Goal: Task Accomplishment & Management: Manage account settings

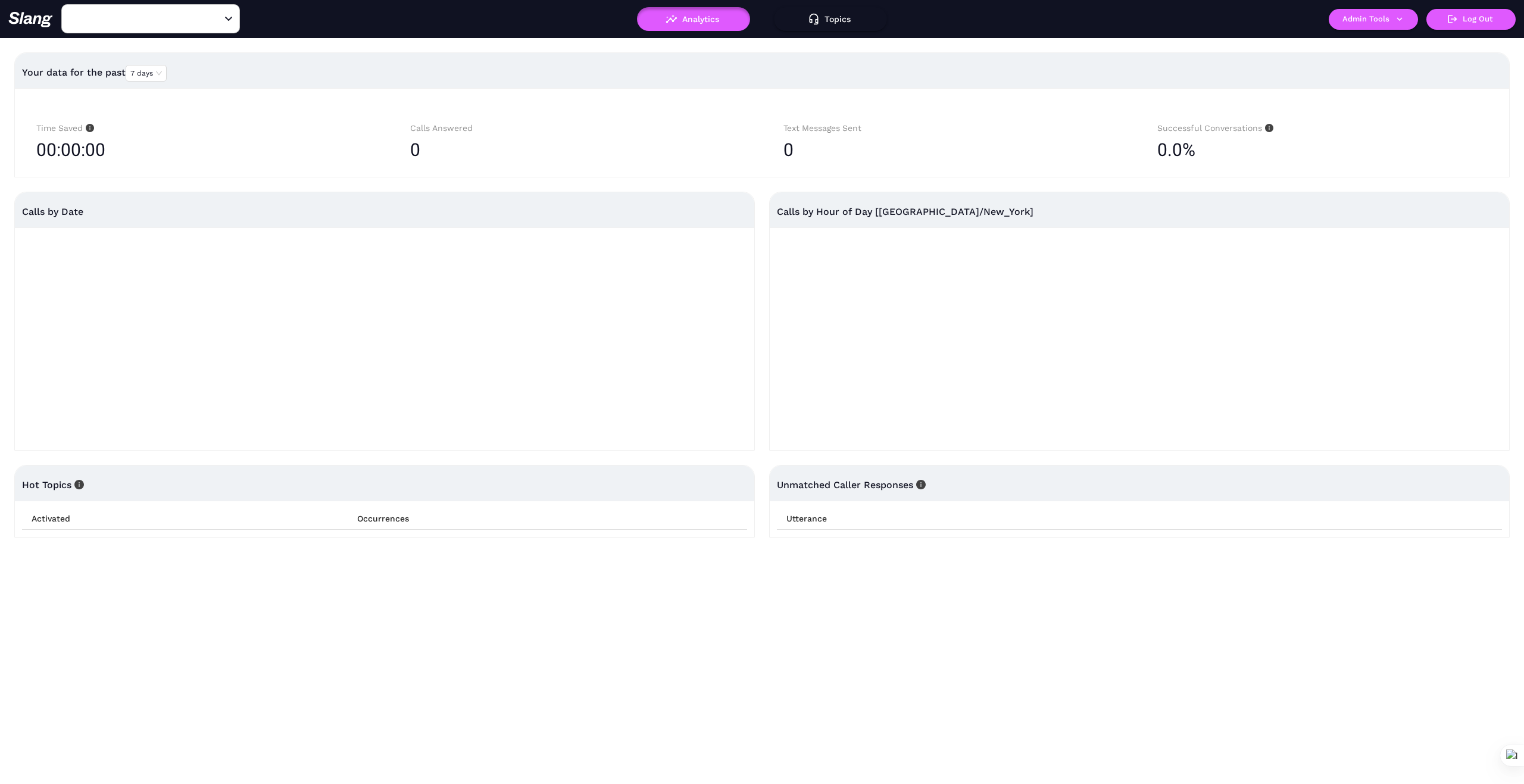
type input "1776"
drag, startPoint x: 196, startPoint y: 22, endPoint x: 175, endPoint y: 23, distance: 21.0
click at [196, 22] on input "1776" at bounding box center [131, 18] width 131 height 18
type input "[PERSON_NAME]"
click at [99, 42] on li "[PERSON_NAME]" at bounding box center [151, 49] width 179 height 22
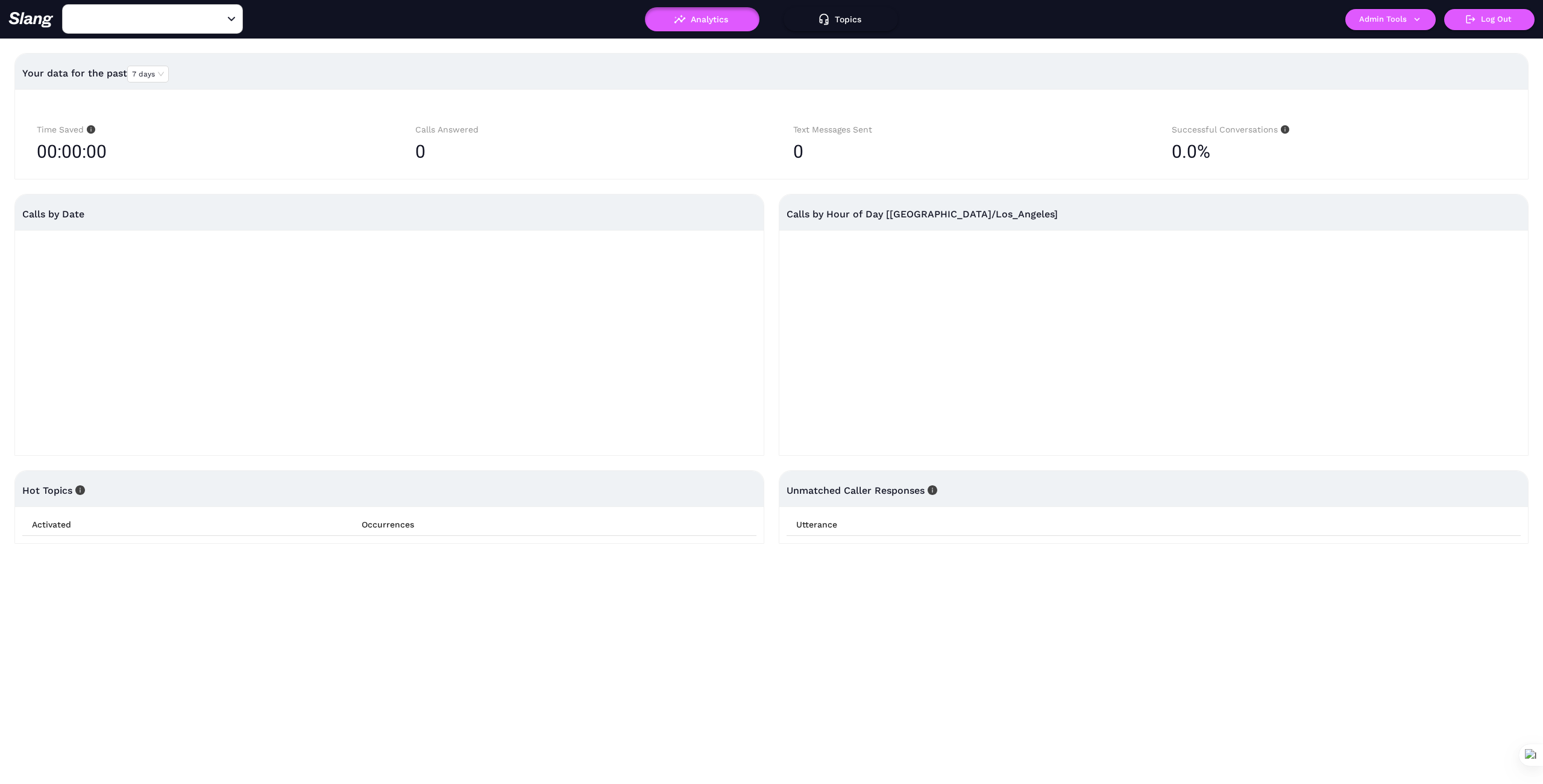
type input "[PERSON_NAME]"
click at [1416, 23] on icon "button" at bounding box center [1416, 19] width 11 height 11
click at [1409, 45] on link "Manage current business" at bounding box center [1414, 46] width 118 height 15
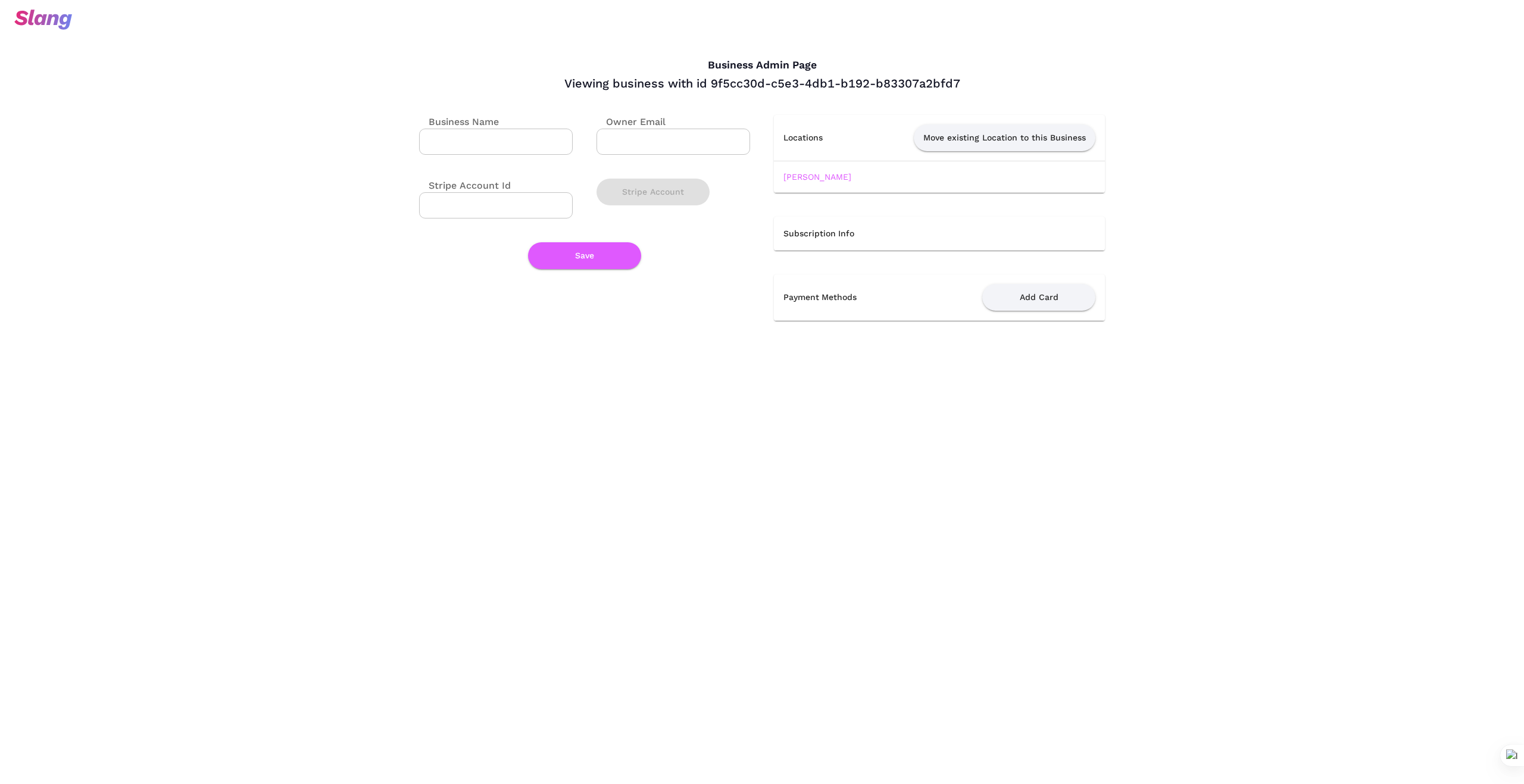
drag, startPoint x: 806, startPoint y: 175, endPoint x: 789, endPoint y: 240, distance: 67.2
click at [806, 175] on link "[PERSON_NAME]" at bounding box center [817, 177] width 68 height 10
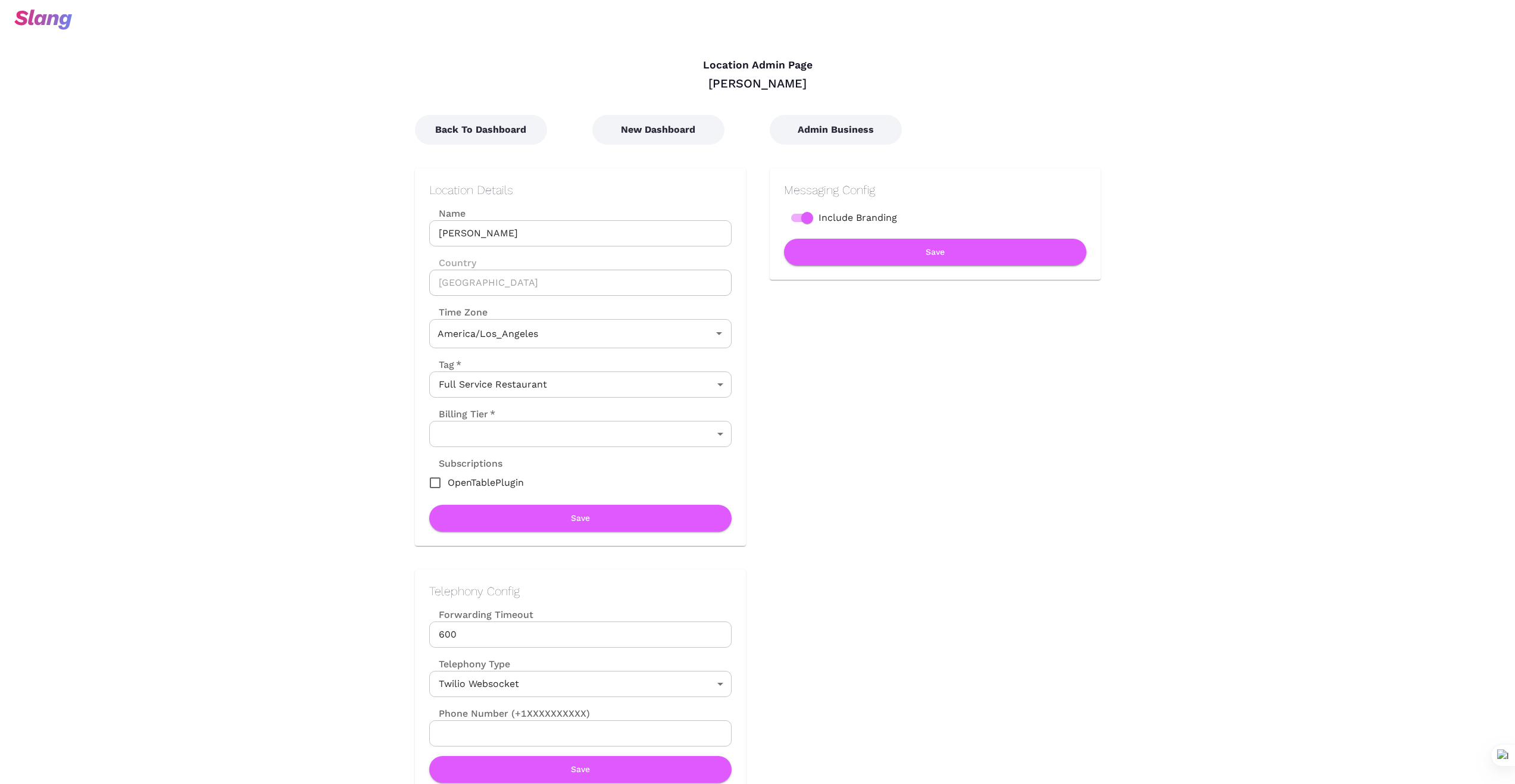
type input "Pacific Time"
click at [683, 124] on button "New Dashboard" at bounding box center [658, 129] width 132 height 30
click at [487, 135] on button "Back To Dashboard" at bounding box center [481, 129] width 132 height 30
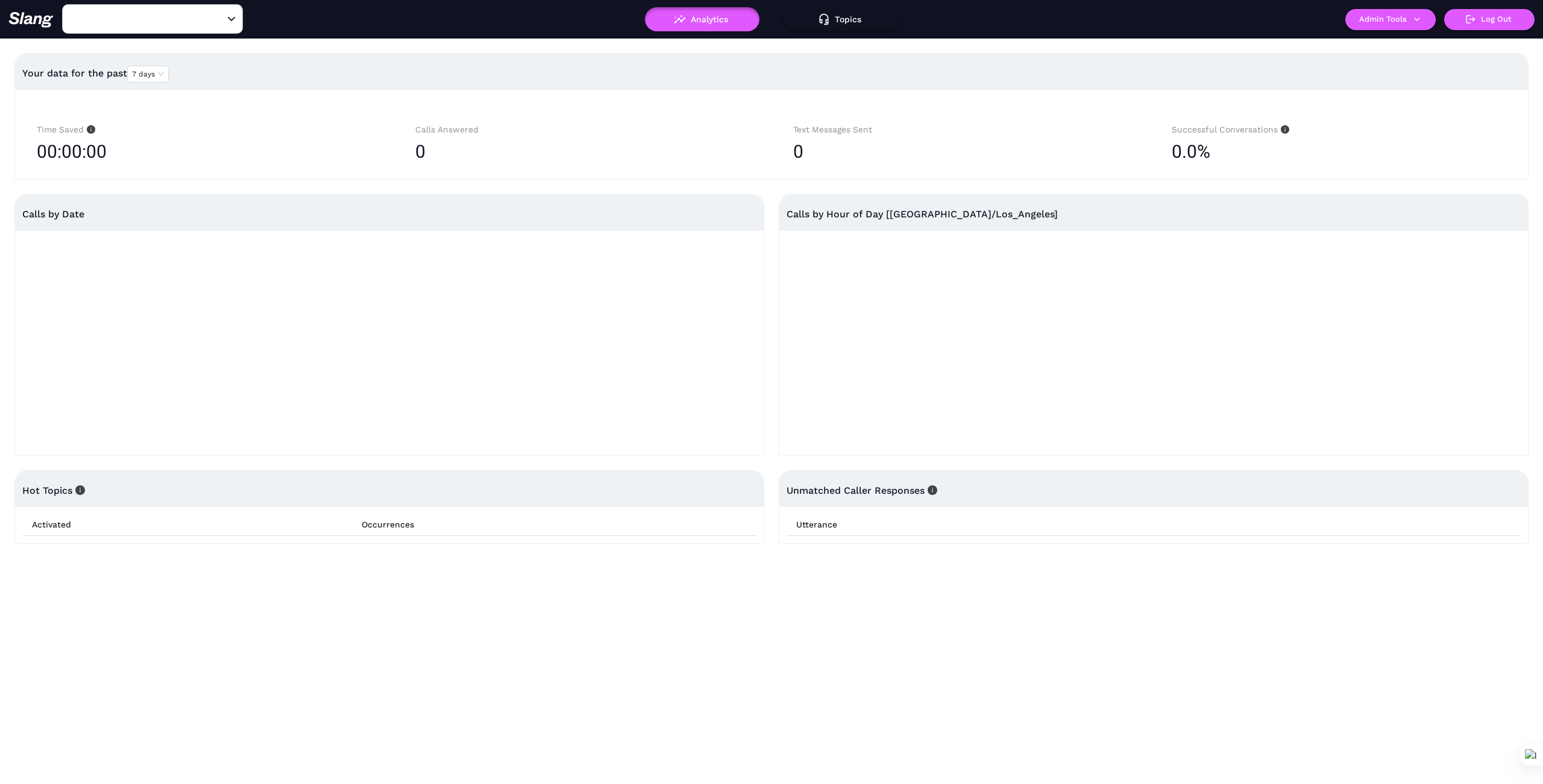
type input "[PERSON_NAME]"
click at [1384, 21] on button "Admin Tools" at bounding box center [1390, 19] width 90 height 21
click at [1400, 45] on link "Manage current business" at bounding box center [1414, 46] width 118 height 15
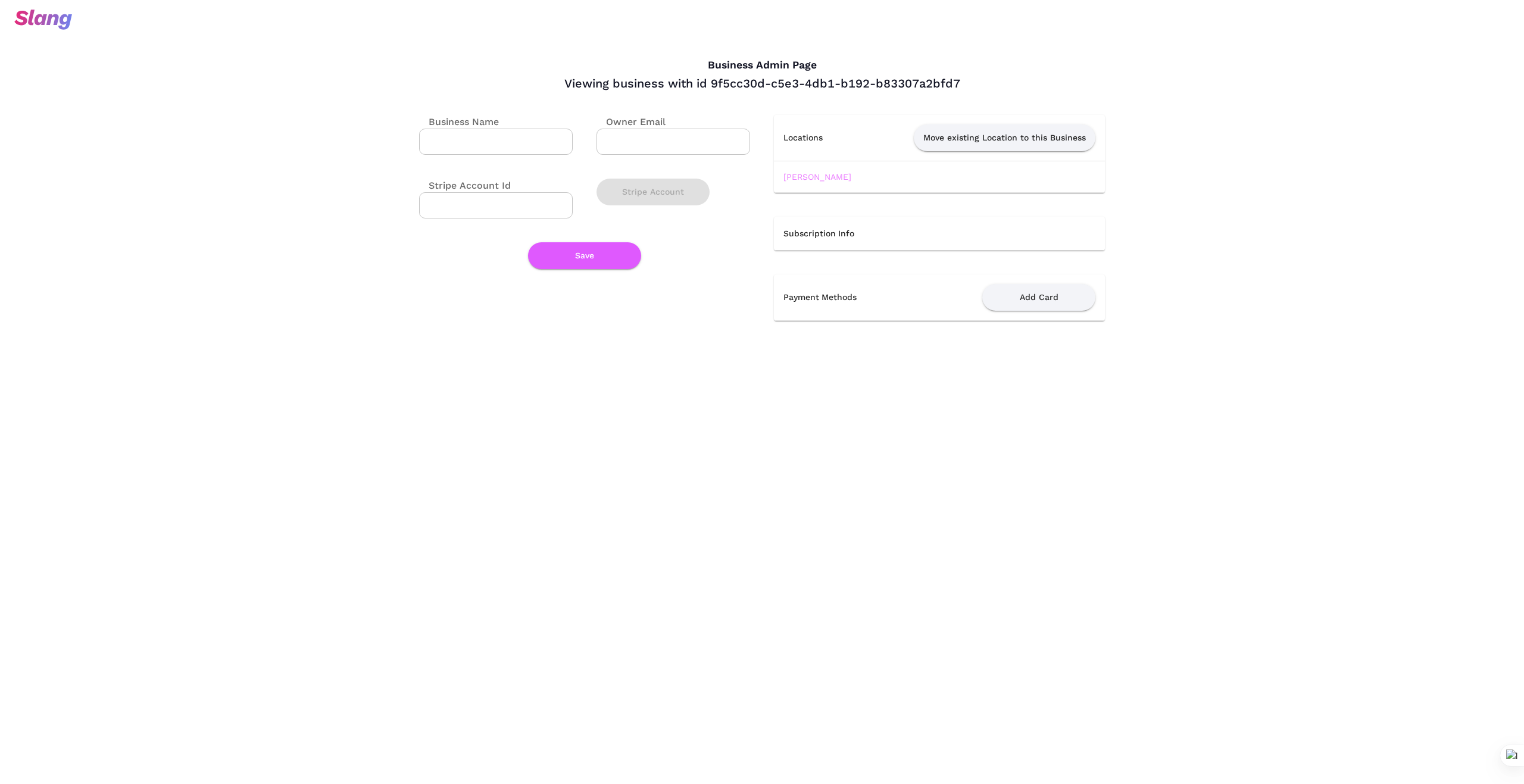
click at [803, 173] on link "[PERSON_NAME]" at bounding box center [817, 177] width 68 height 10
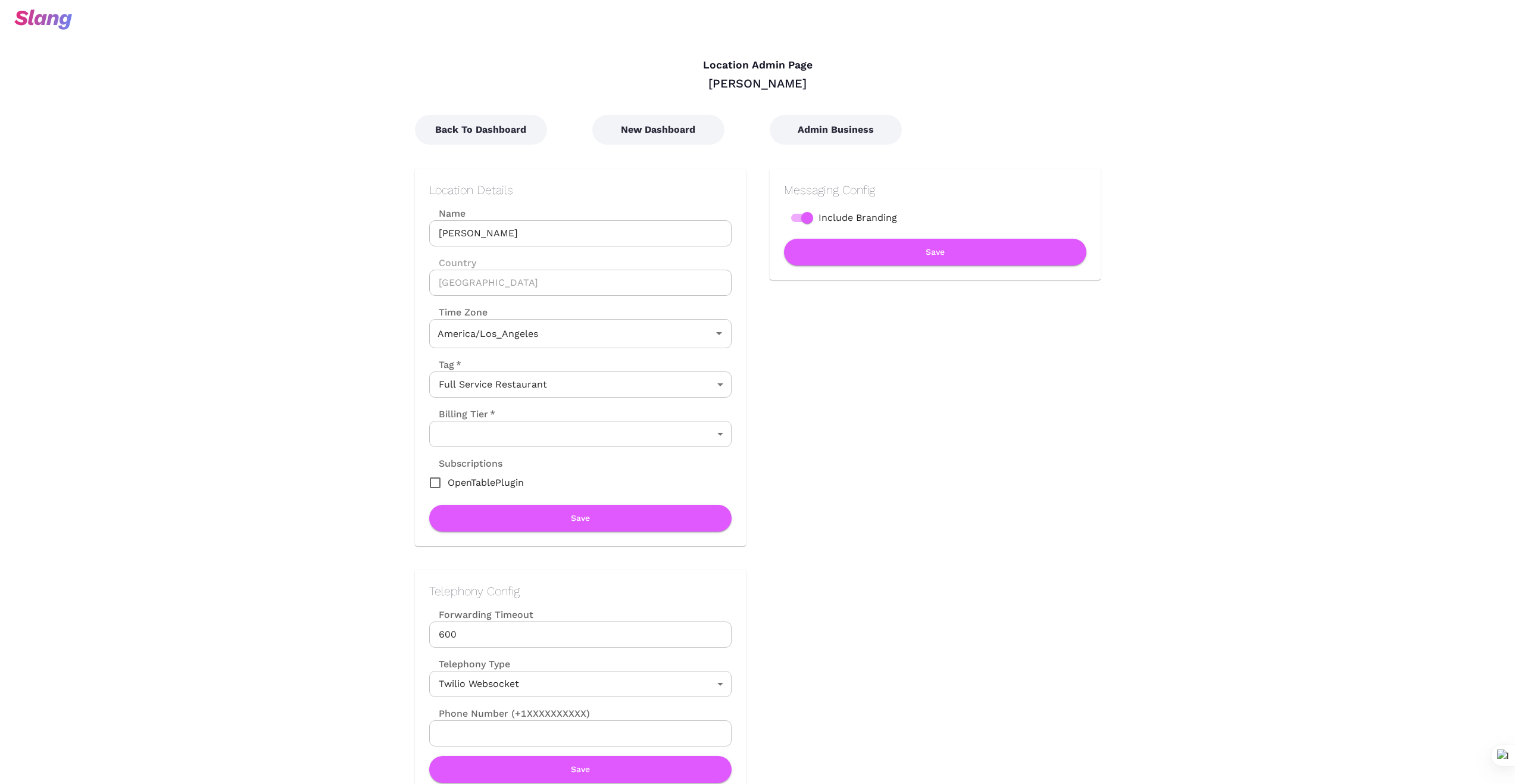
type input "Pacific Time"
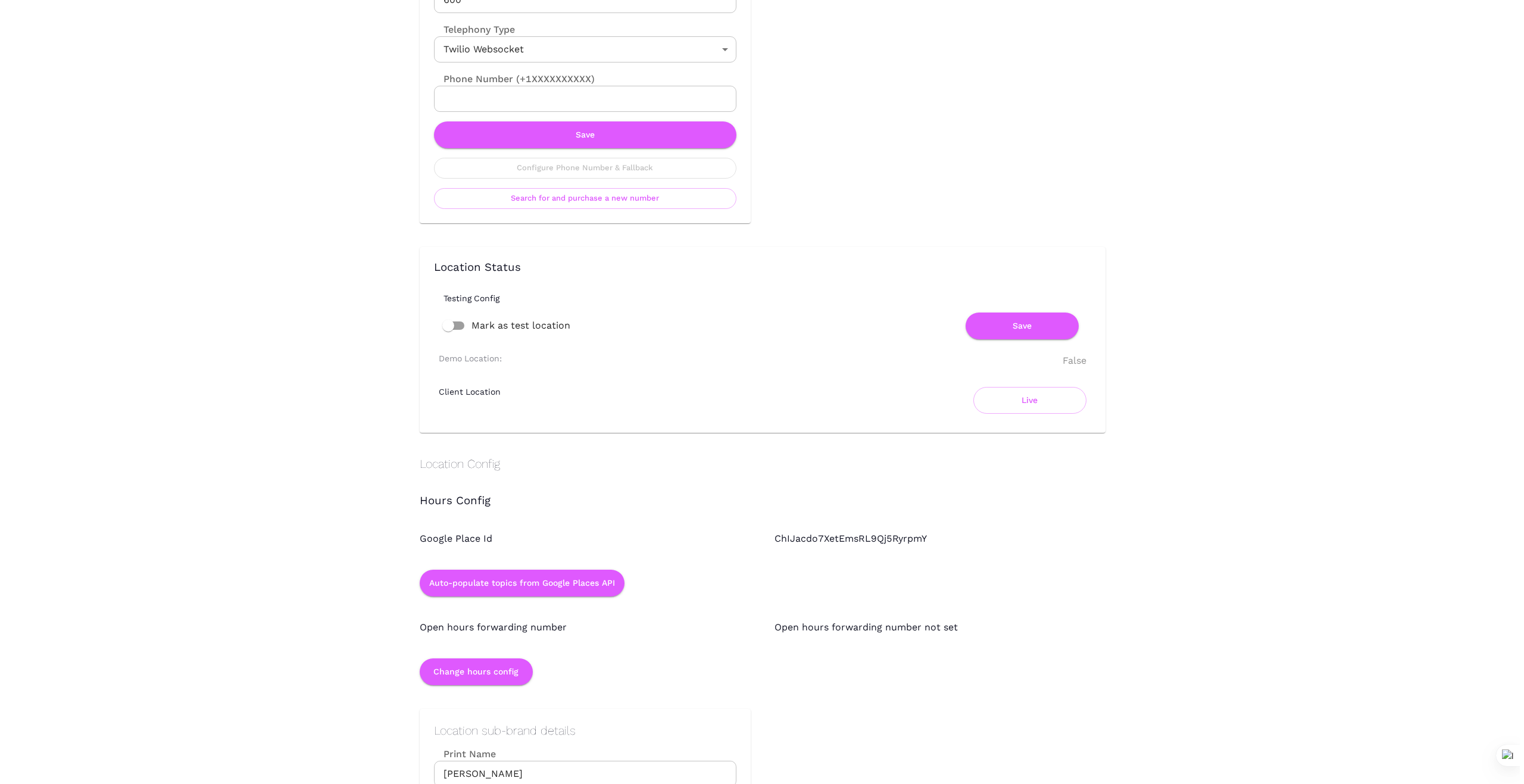
scroll to position [635, 0]
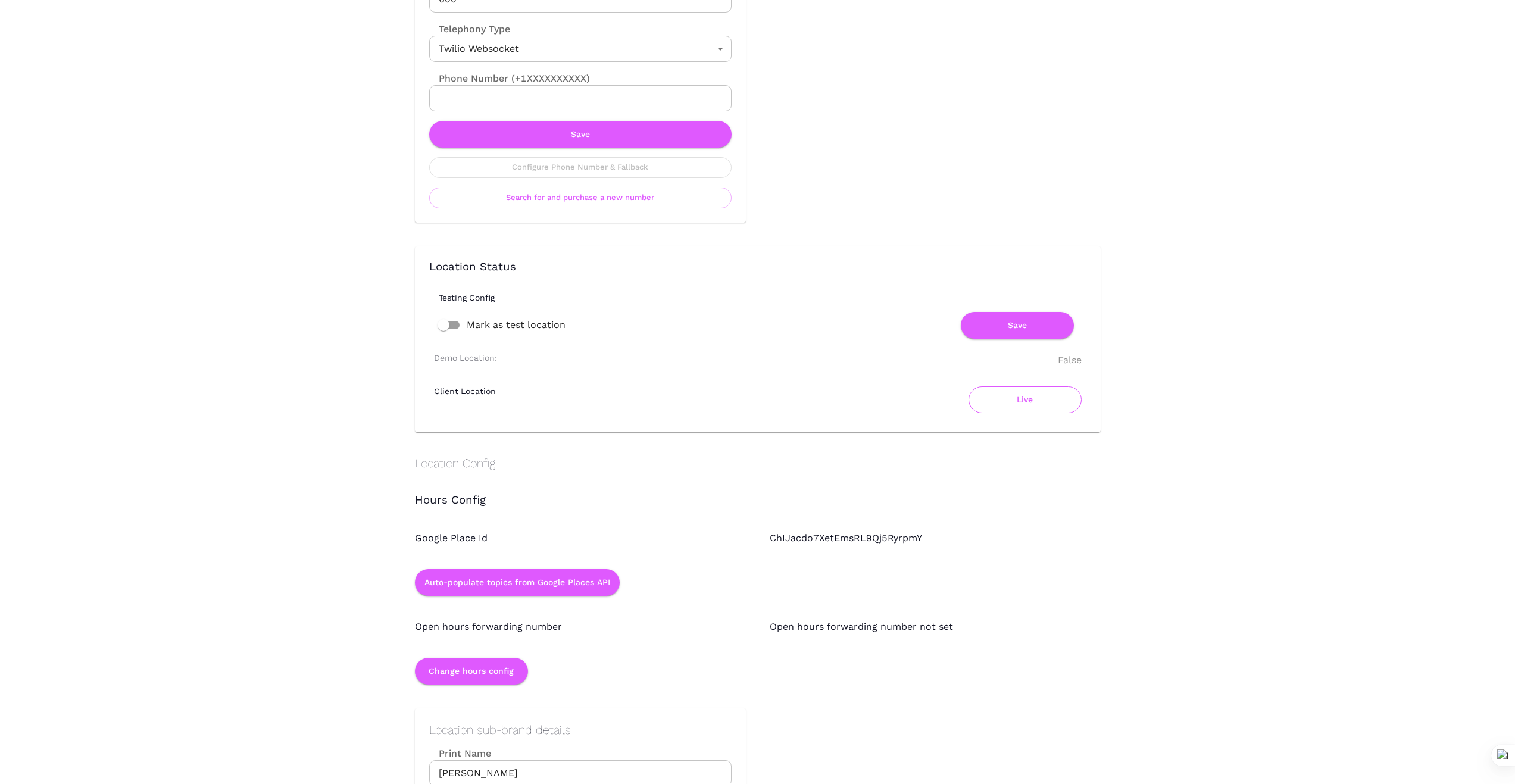
click at [1028, 401] on button "Live" at bounding box center [1025, 399] width 113 height 26
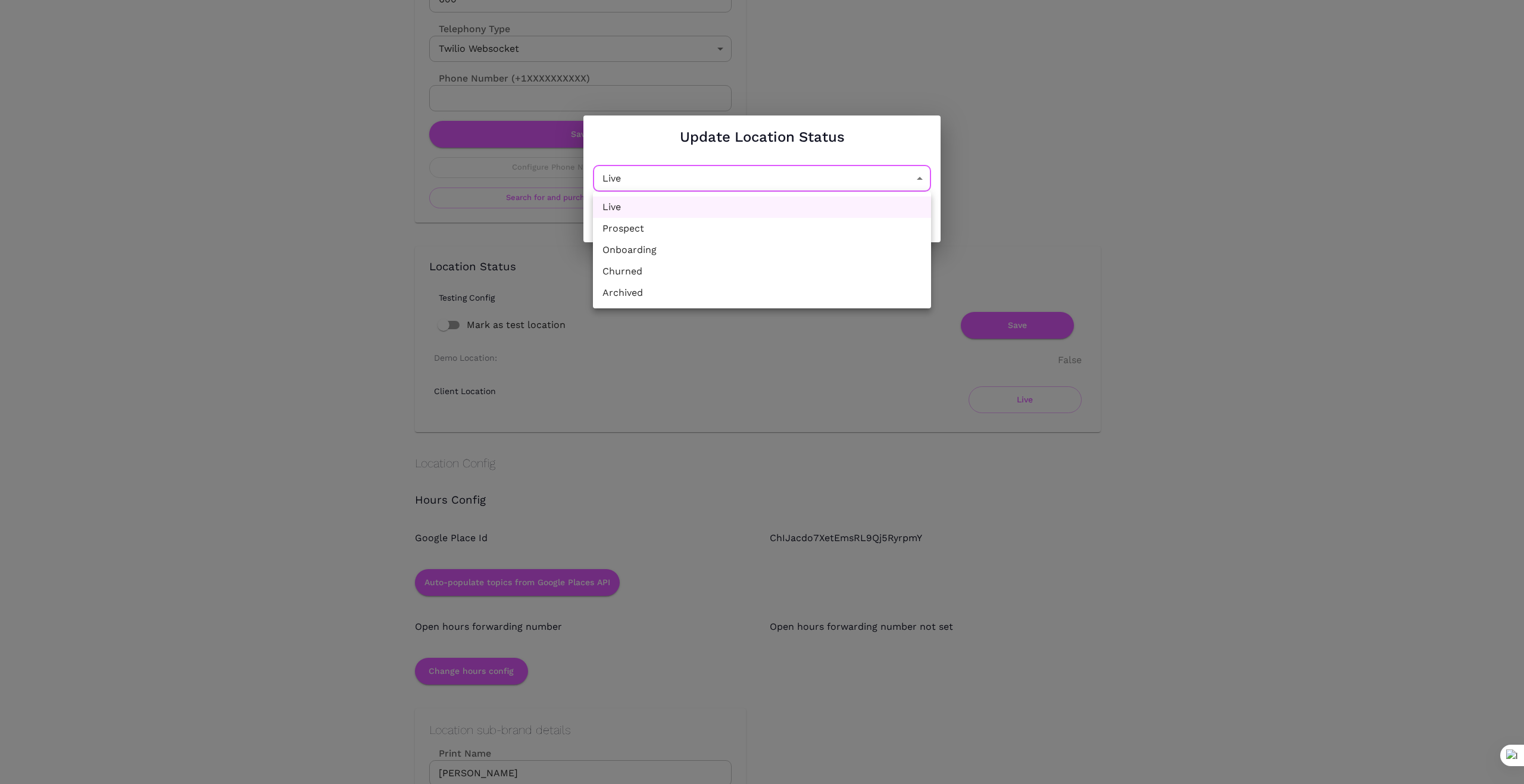
drag, startPoint x: 927, startPoint y: 181, endPoint x: 918, endPoint y: 182, distance: 9.1
drag, startPoint x: 722, startPoint y: 268, endPoint x: 728, endPoint y: 264, distance: 7.2
click at [722, 267] on li "Churned" at bounding box center [762, 271] width 338 height 22
type input "Churned"
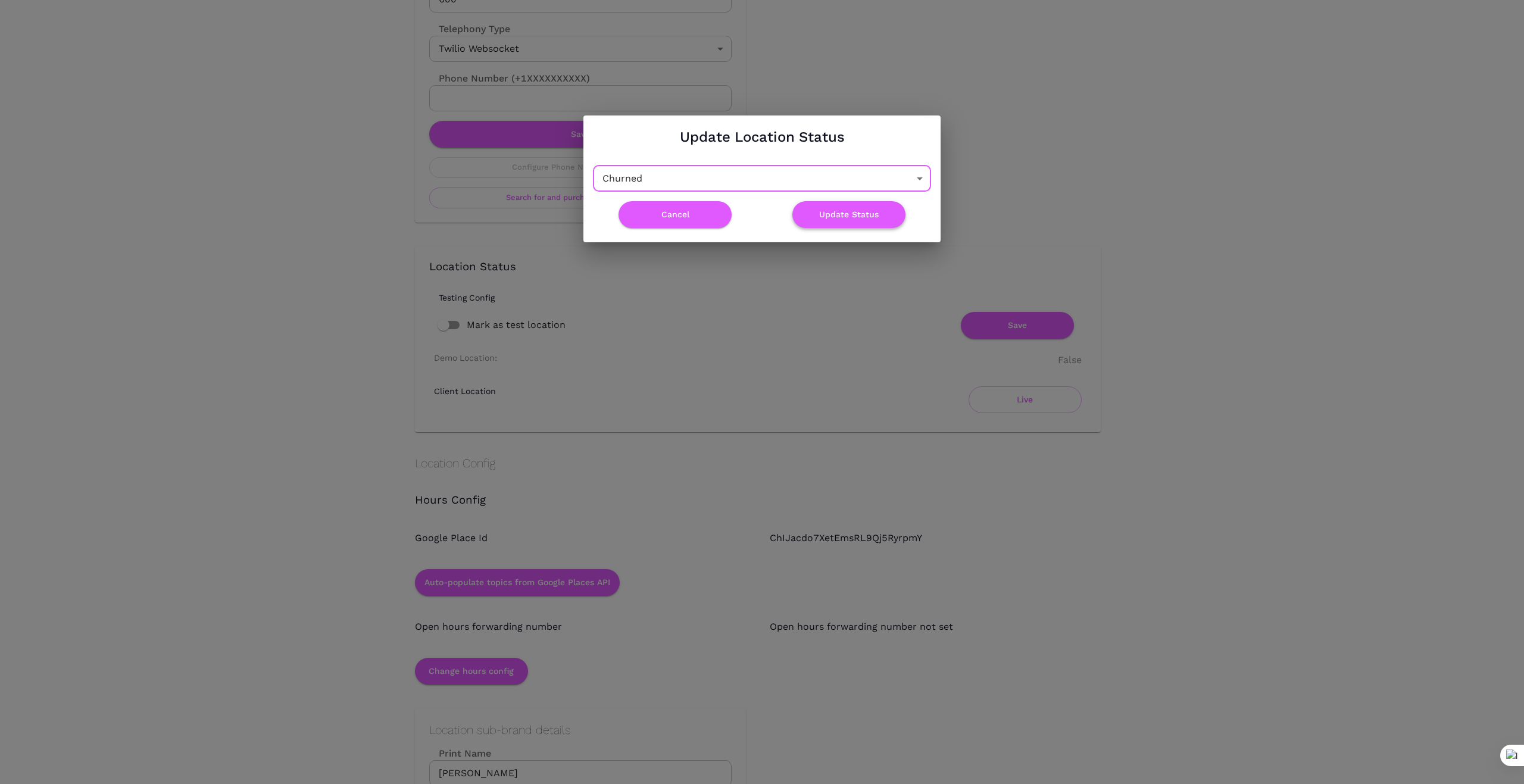
click at [854, 212] on button "Update Status" at bounding box center [849, 214] width 113 height 26
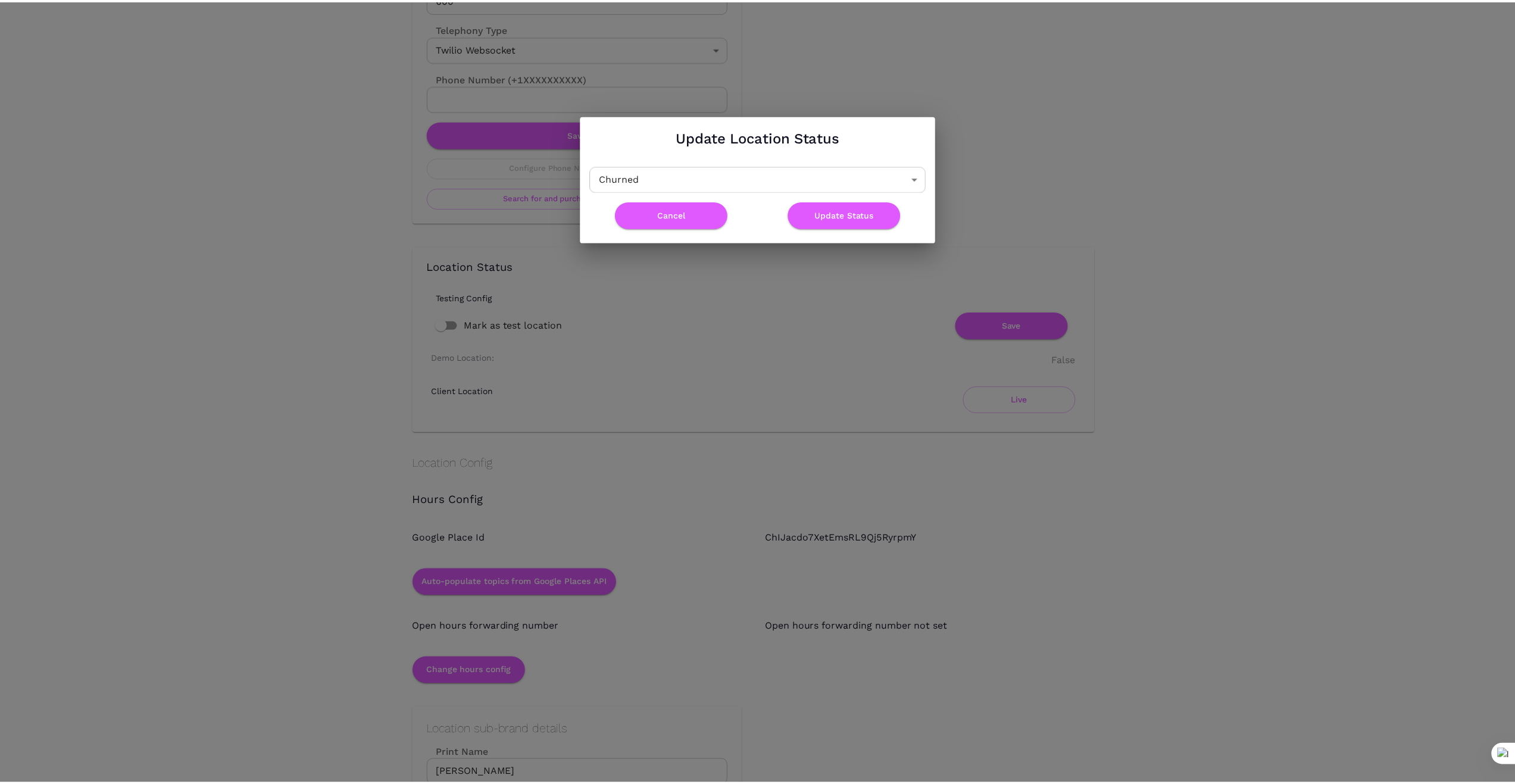
scroll to position [0, 0]
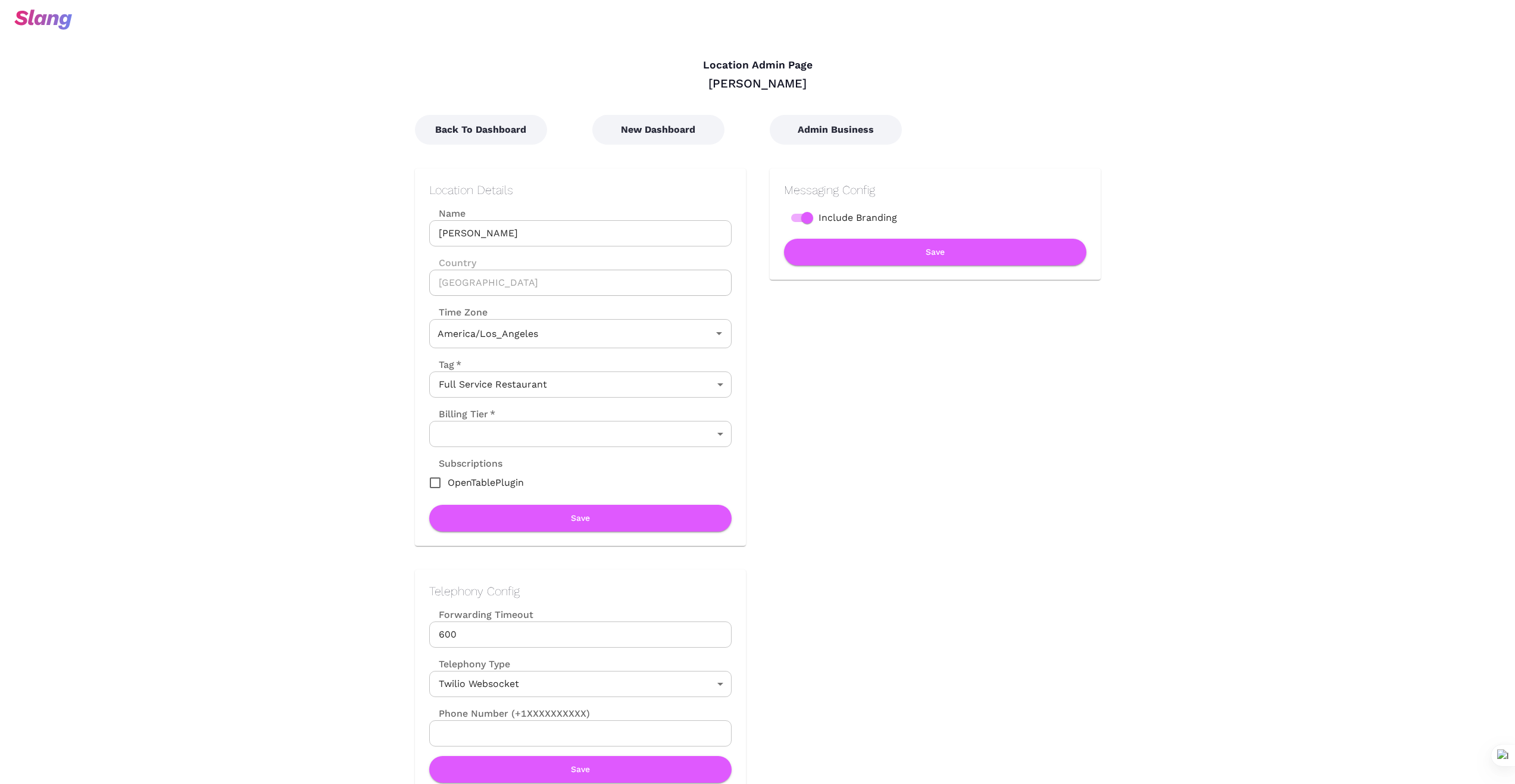
type input "Pacific Time"
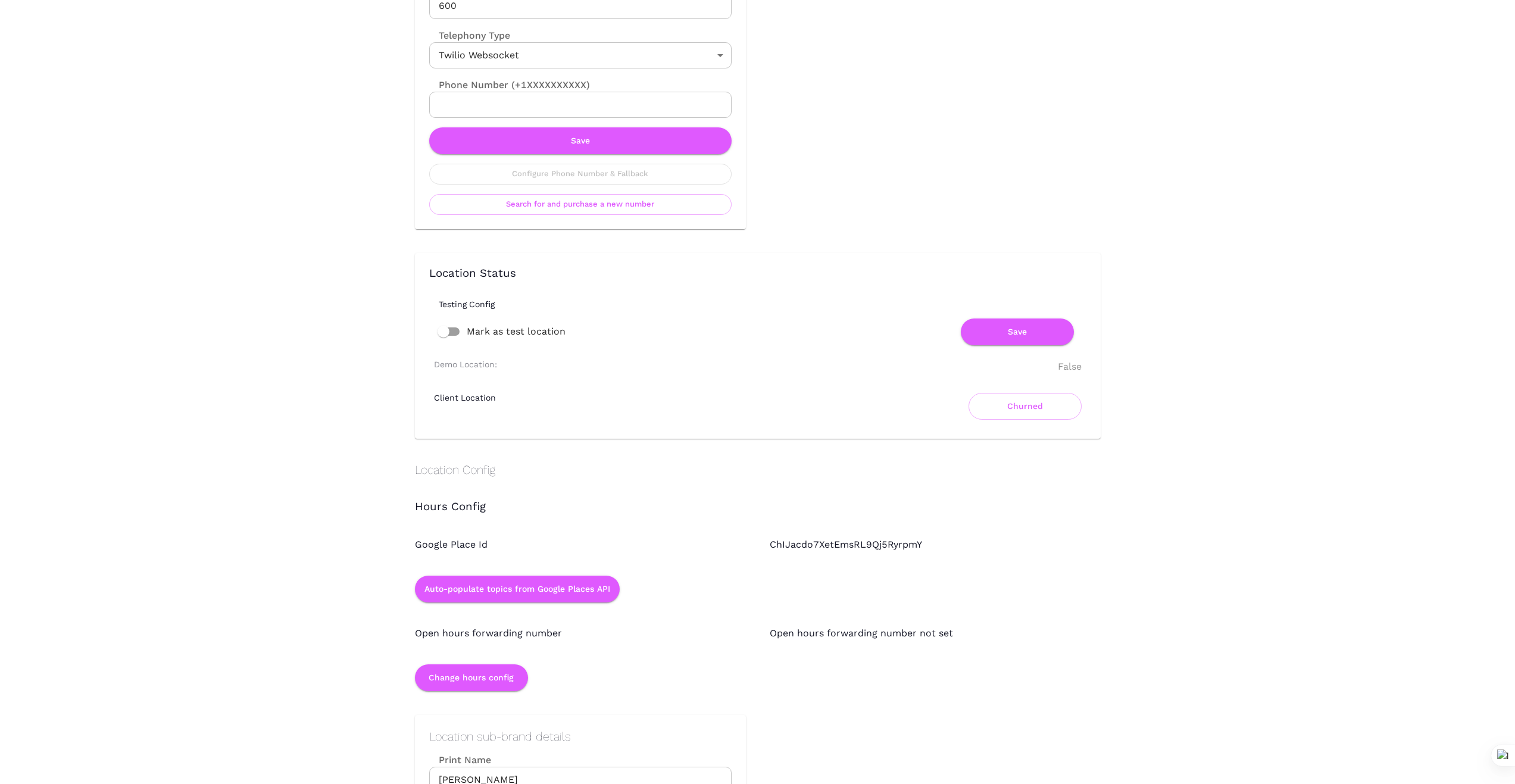
scroll to position [635, 0]
